Goal: Information Seeking & Learning: Learn about a topic

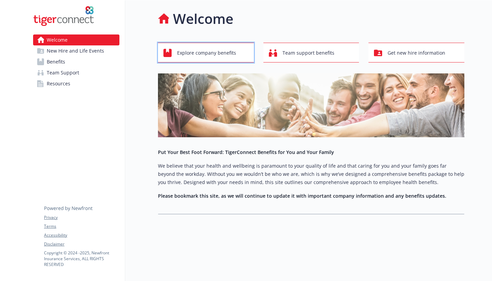
click at [207, 54] on span "Explore company benefits" at bounding box center [206, 52] width 59 height 13
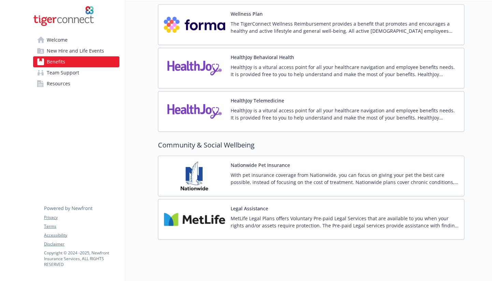
scroll to position [1104, 0]
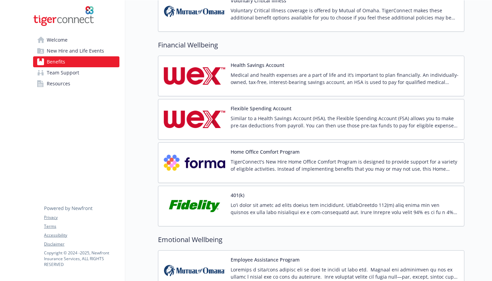
click at [257, 189] on div "401(k)" at bounding box center [311, 205] width 306 height 41
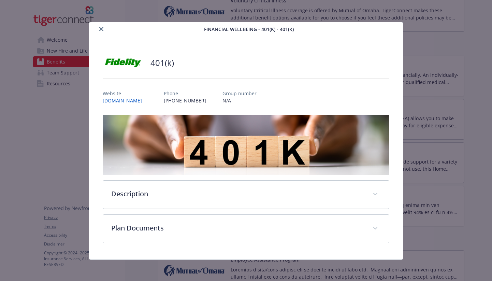
scroll to position [1, 0]
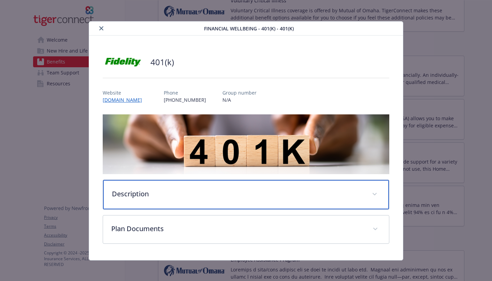
click at [257, 189] on p "Description" at bounding box center [238, 194] width 252 height 10
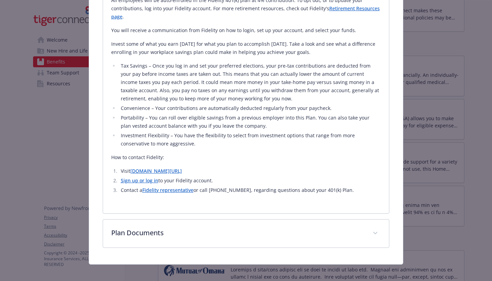
scroll to position [254, 0]
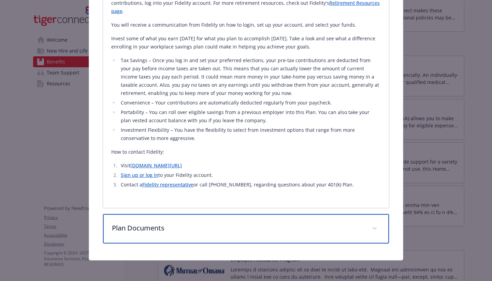
click at [266, 223] on p "Plan Documents" at bounding box center [238, 228] width 252 height 10
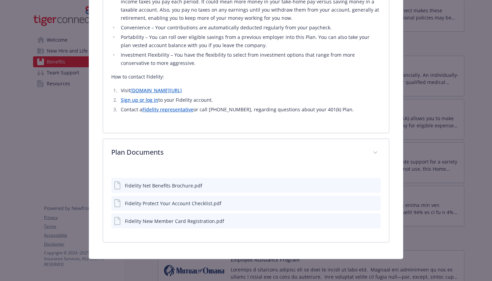
scroll to position [328, 0]
click at [378, 218] on div "Fidelity New Member Card Registration.pdf" at bounding box center [246, 220] width 270 height 15
click at [376, 220] on icon "preview file" at bounding box center [374, 220] width 6 height 5
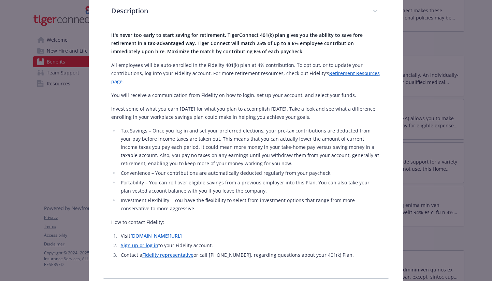
scroll to position [0, 0]
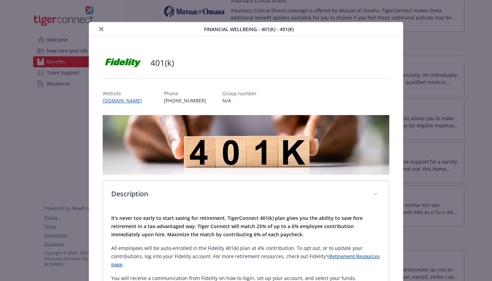
click at [101, 30] on icon "close" at bounding box center [101, 29] width 4 height 4
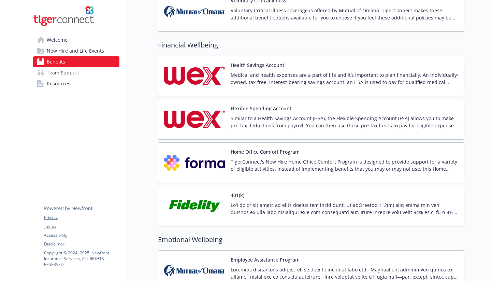
click at [285, 77] on p "Medical and health expenses are a part of life and it’s important to plan finan…" at bounding box center [344, 78] width 228 height 14
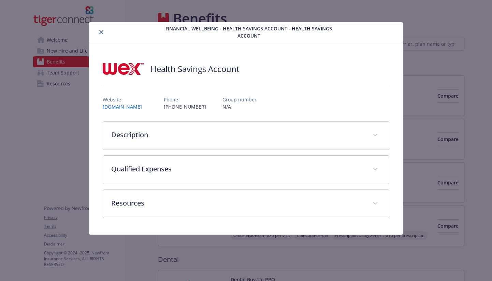
scroll to position [796, 0]
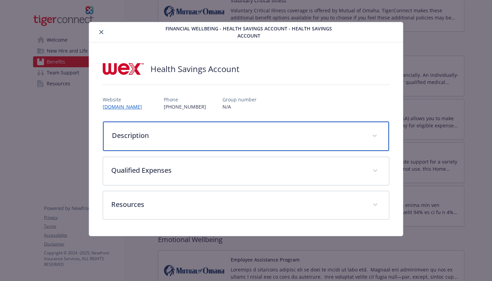
click at [266, 136] on p "Description" at bounding box center [238, 135] width 252 height 10
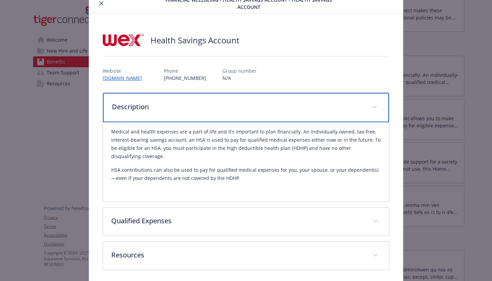
scroll to position [30, 0]
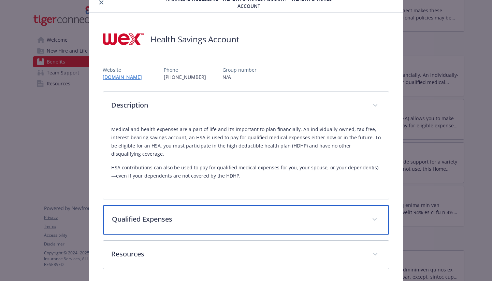
click at [269, 223] on p "Qualified Expenses" at bounding box center [238, 219] width 252 height 10
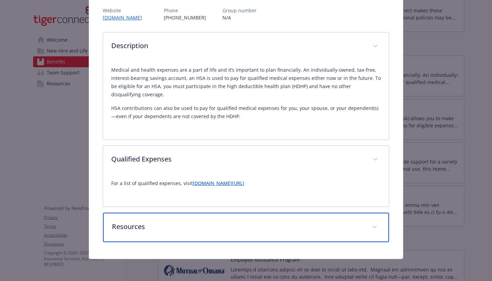
click at [276, 228] on p "Resources" at bounding box center [238, 226] width 252 height 10
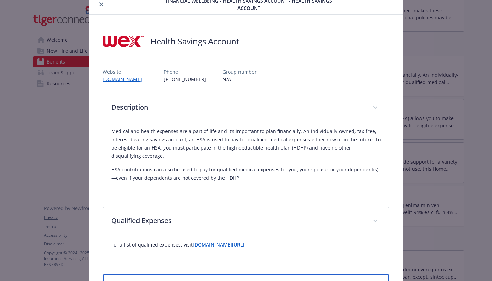
scroll to position [0, 0]
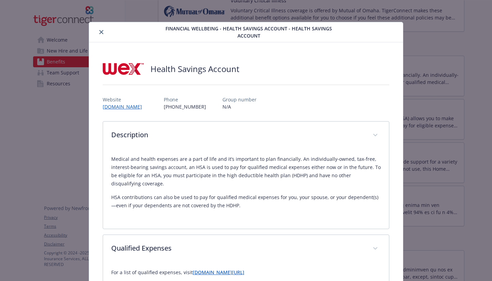
click at [102, 33] on icon "close" at bounding box center [101, 32] width 4 height 4
